Goal: Use online tool/utility: Utilize a website feature to perform a specific function

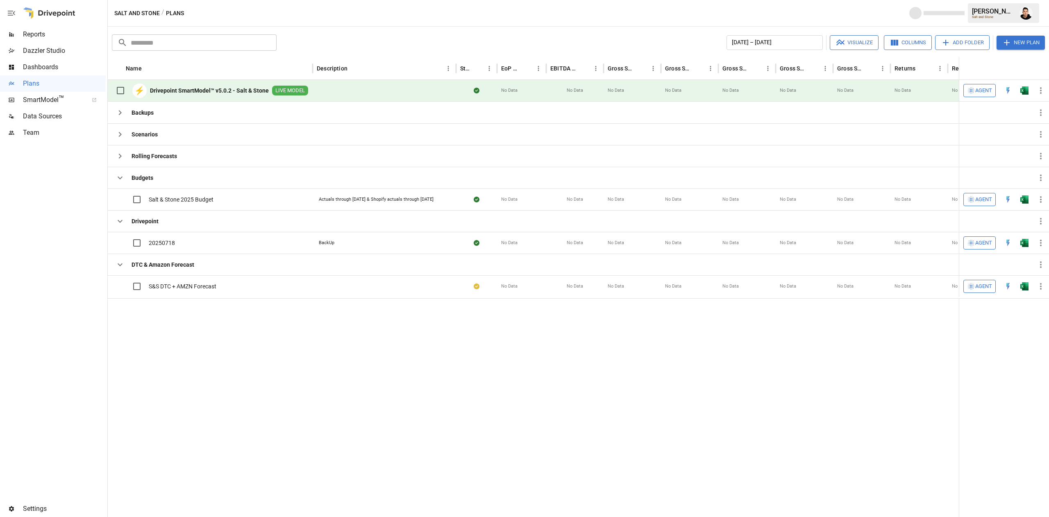
click at [1015, 84] on button "button" at bounding box center [1008, 90] width 26 height 12
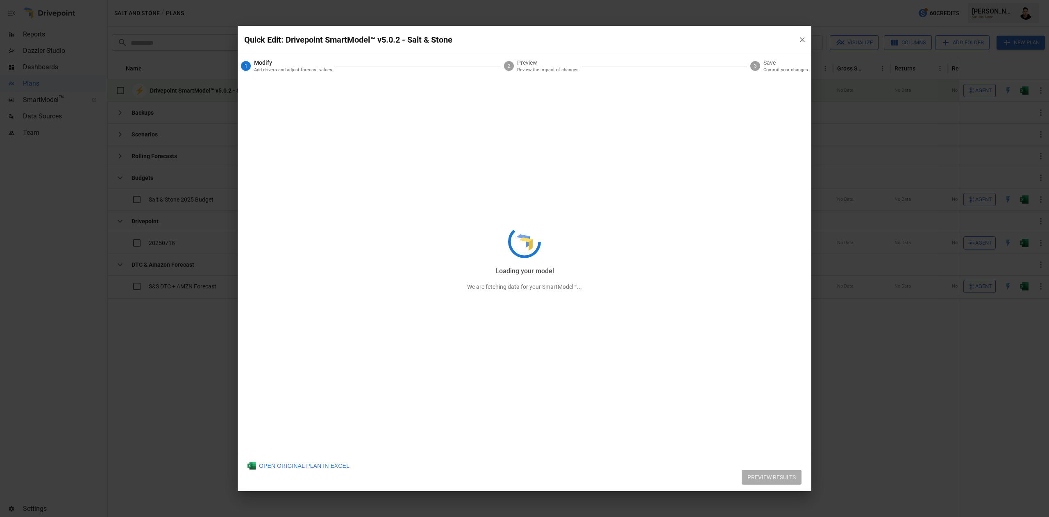
click at [799, 36] on div "Loading your model We are fetching data for your SmartModel™..." at bounding box center [525, 258] width 574 height 465
click at [802, 39] on div "Loading your inputs We are fetching data for your SmartModel™..." at bounding box center [525, 258] width 574 height 465
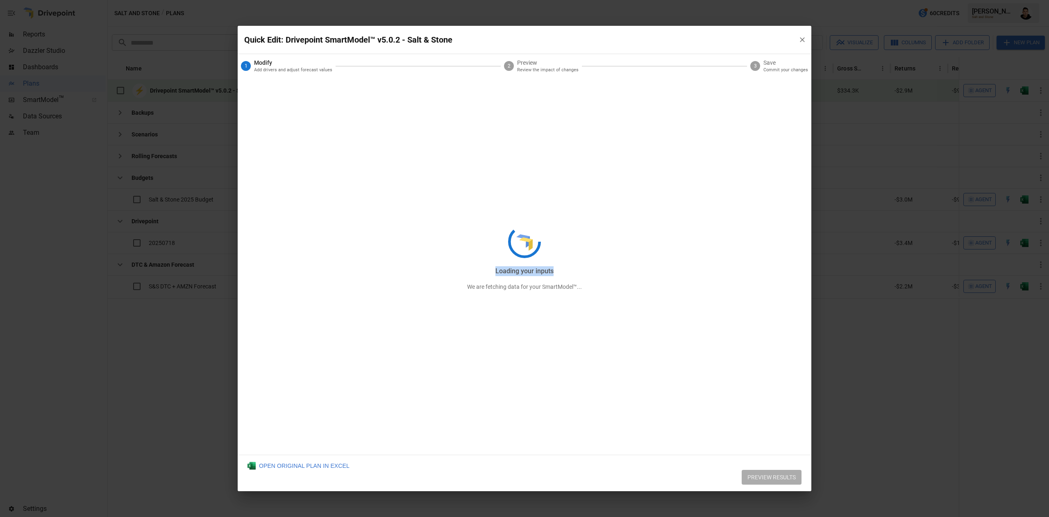
click at [806, 41] on div "Loading your inputs We are fetching data for your SmartModel™..." at bounding box center [525, 258] width 574 height 465
click at [806, 42] on div "Loading your inputs We are fetching data for your SmartModel™..." at bounding box center [525, 258] width 574 height 465
click at [803, 40] on div "Preparing to edit We are fetching data for your SmartModel™..." at bounding box center [525, 258] width 574 height 465
click at [803, 39] on div "Preparing to edit We are fetching data for your SmartModel™..." at bounding box center [525, 258] width 574 height 465
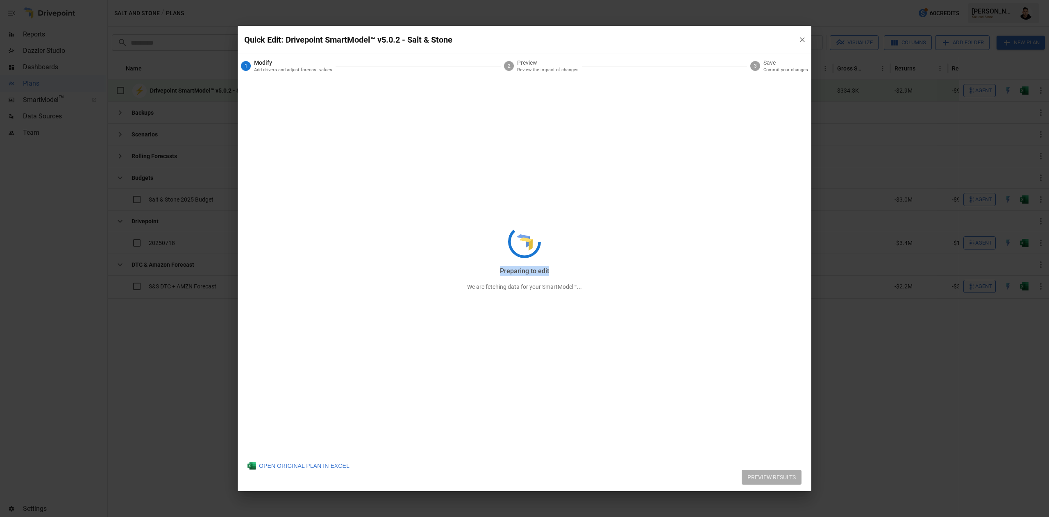
click at [803, 39] on div "Preparing to edit We are fetching data for your SmartModel™..." at bounding box center [525, 258] width 574 height 465
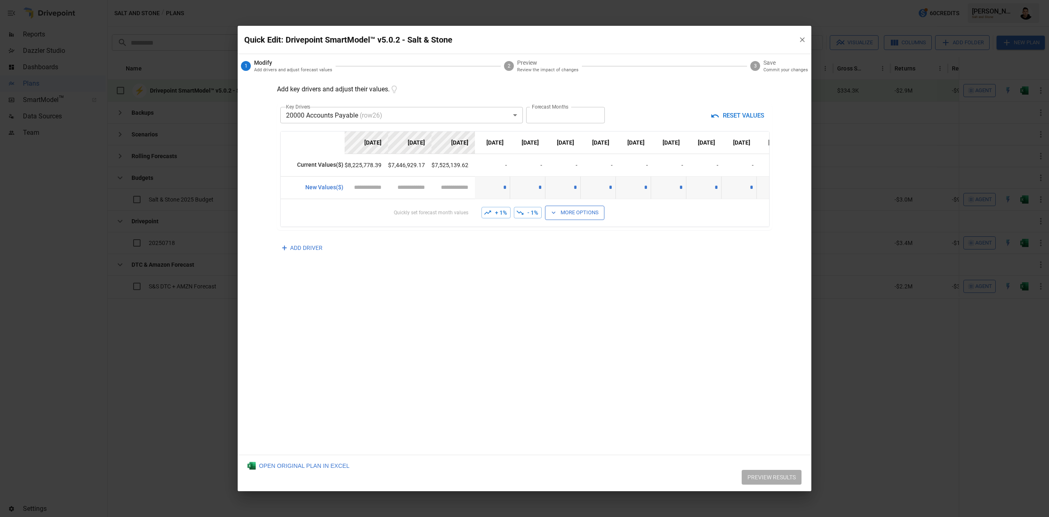
click at [800, 34] on button "button" at bounding box center [802, 39] width 15 height 15
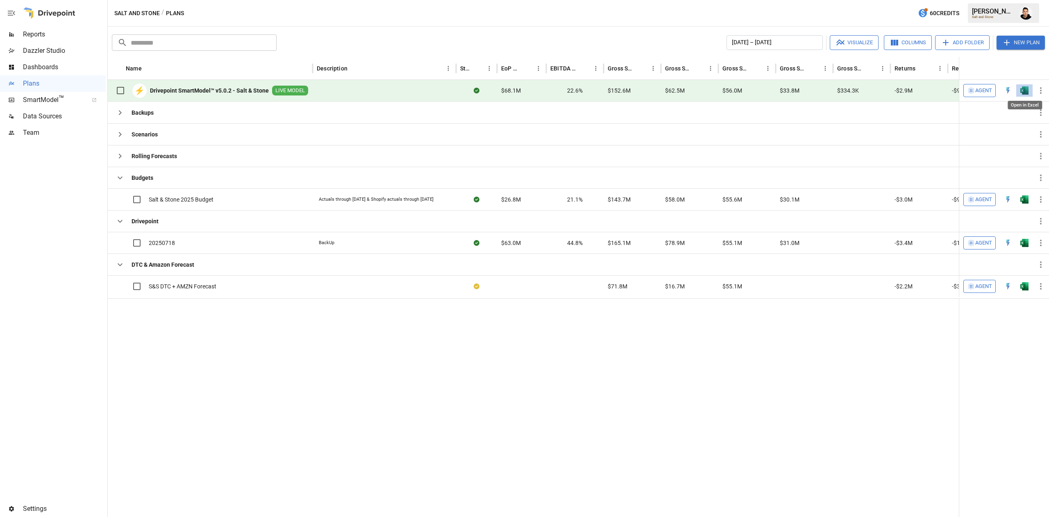
click at [1026, 87] on img "Open in Excel" at bounding box center [1024, 90] width 8 height 8
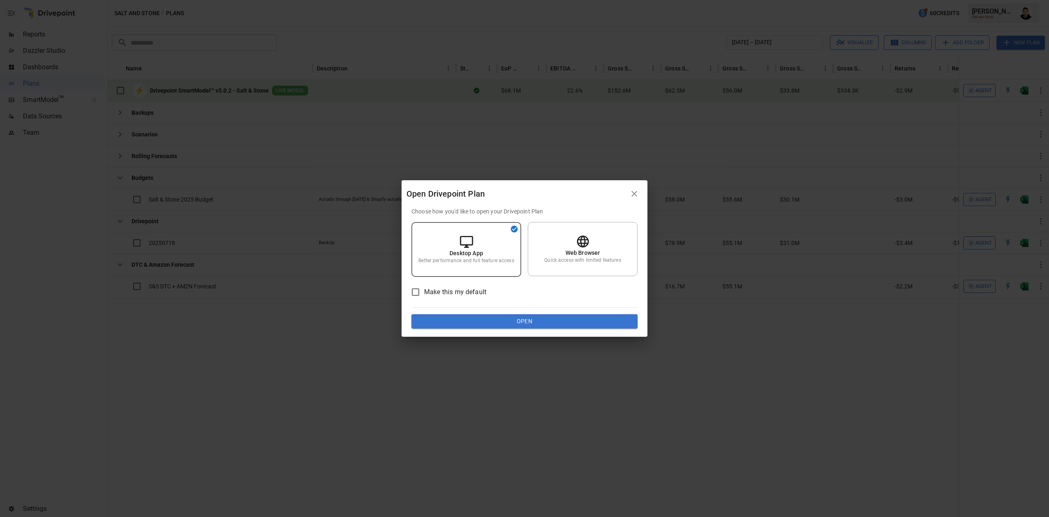
click at [589, 306] on div "Choose how you'd like to open your Drivepoint Plan Desktop App Better performan…" at bounding box center [524, 268] width 226 height 122
click at [579, 318] on button "Open" at bounding box center [524, 321] width 226 height 15
